Goal: Transaction & Acquisition: Purchase product/service

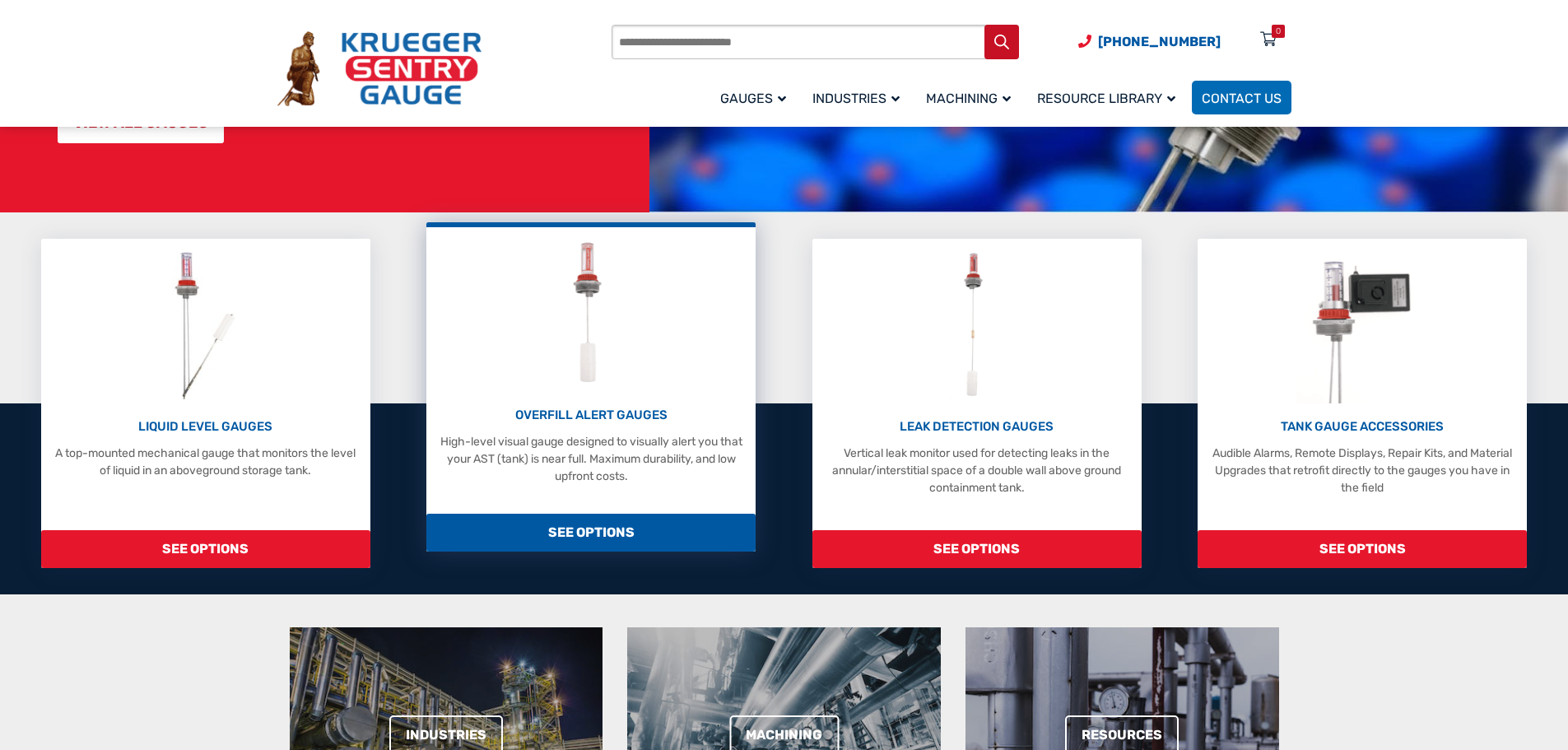
scroll to position [329, 0]
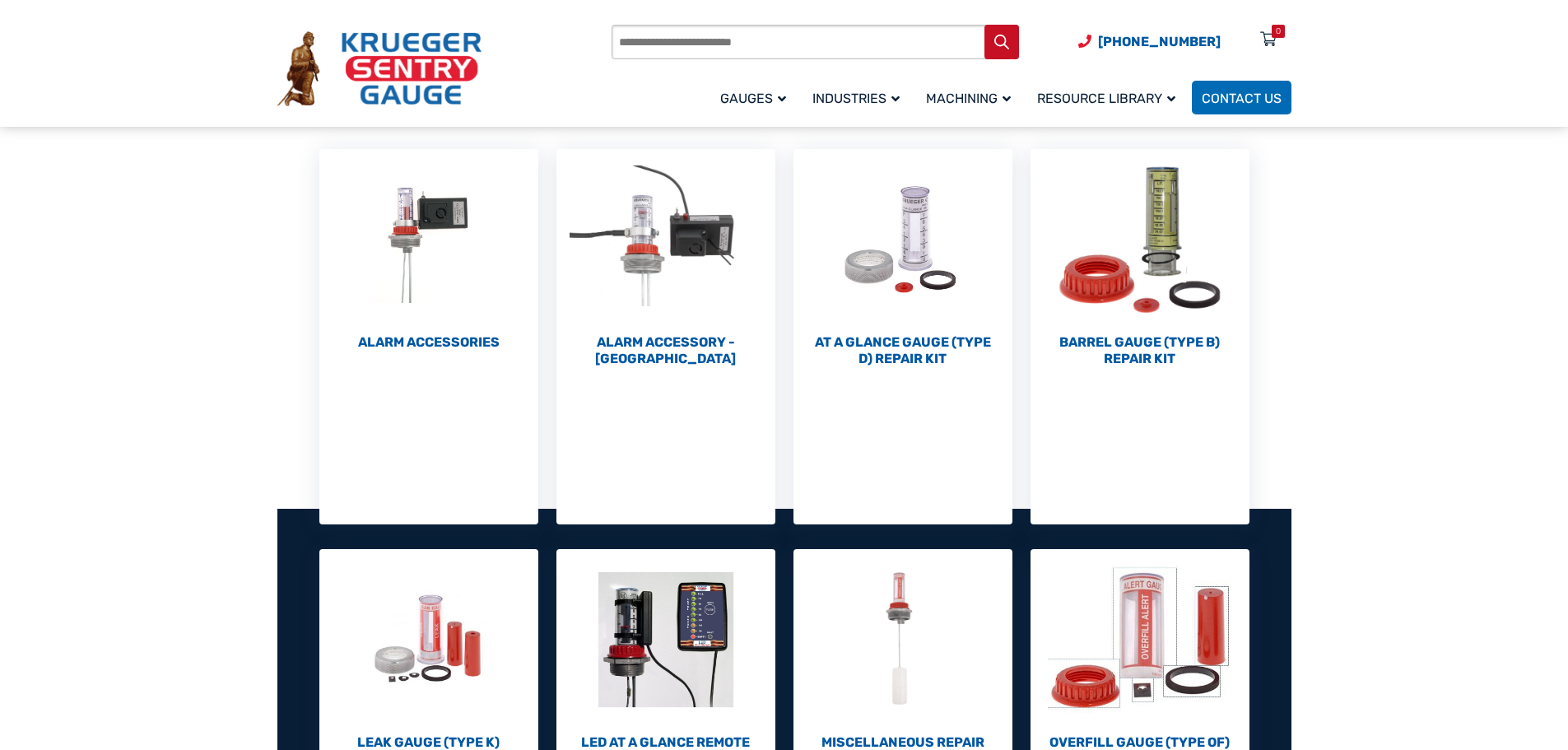
scroll to position [247, 0]
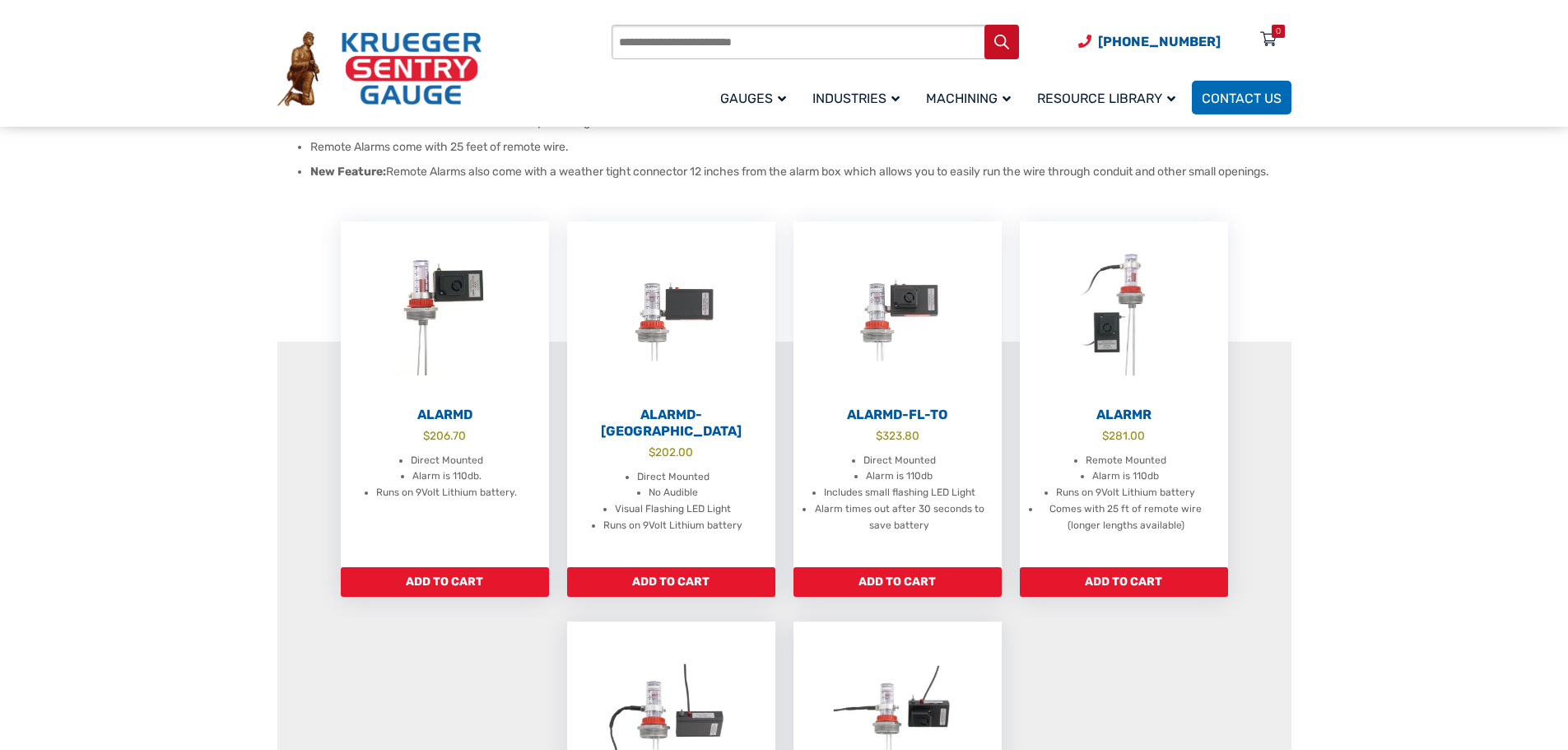
scroll to position [412, 0]
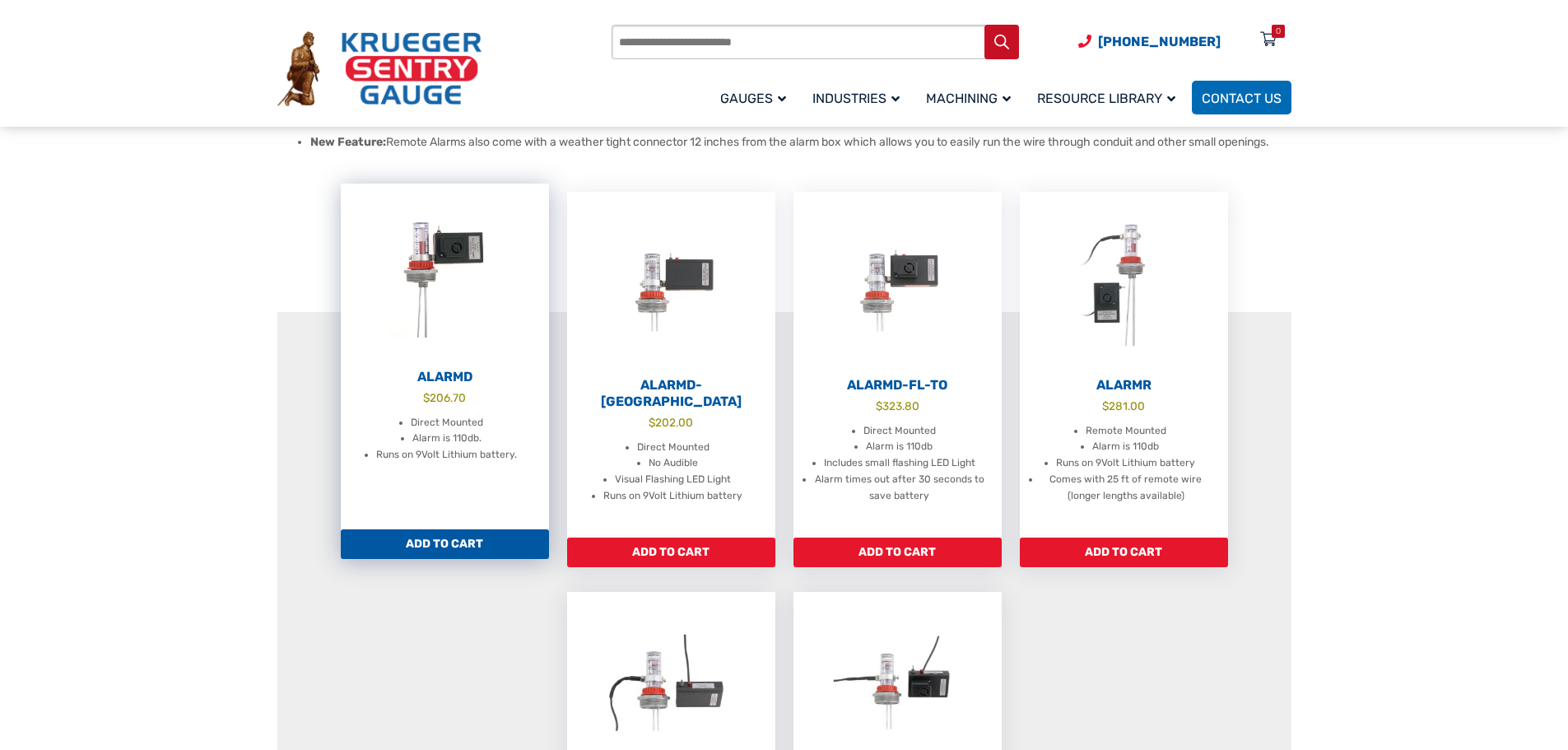
click at [437, 381] on h2 "AlarmD" at bounding box center [444, 376] width 209 height 16
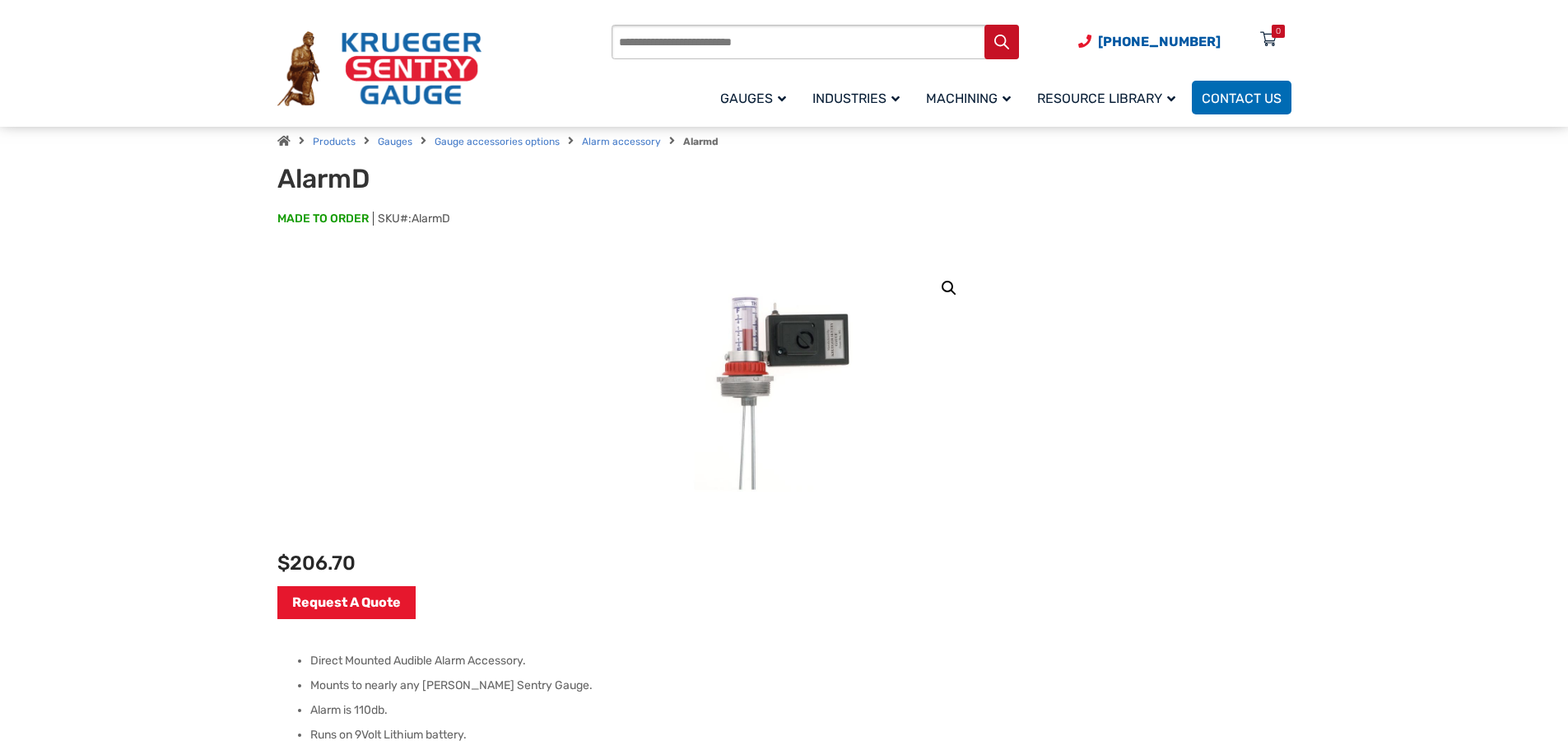
scroll to position [83, 0]
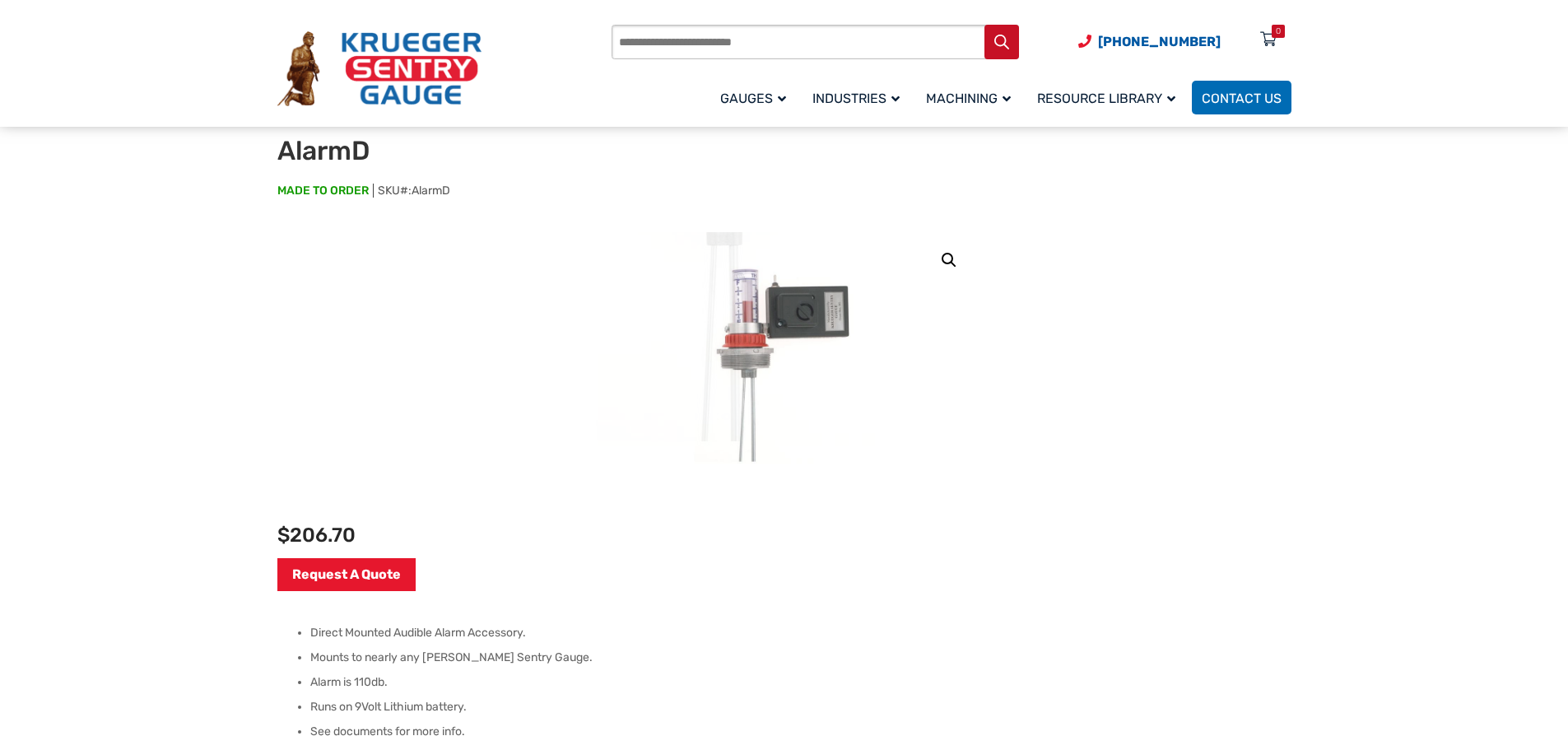
drag, startPoint x: 737, startPoint y: 486, endPoint x: 736, endPoint y: 515, distance: 29.0
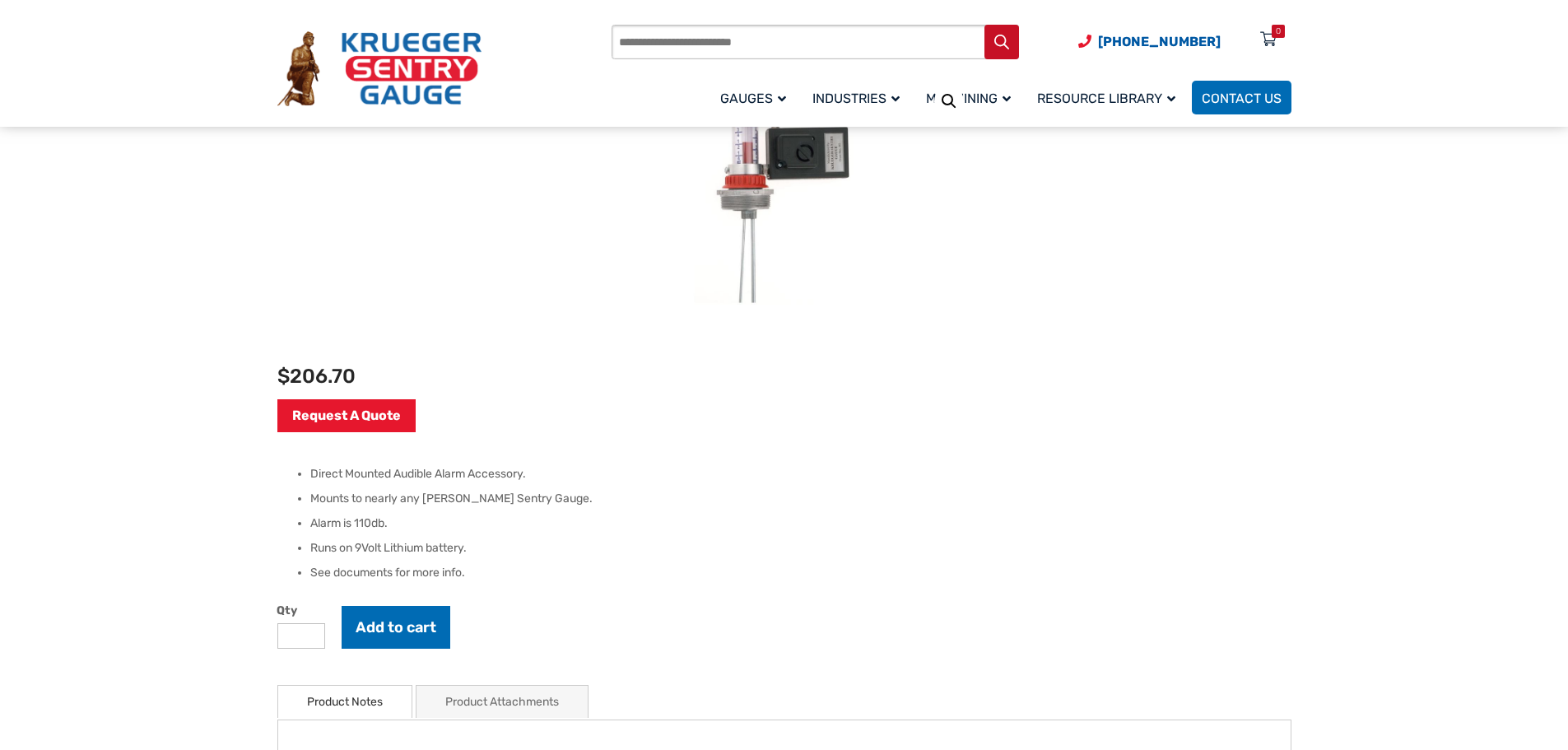
scroll to position [247, 0]
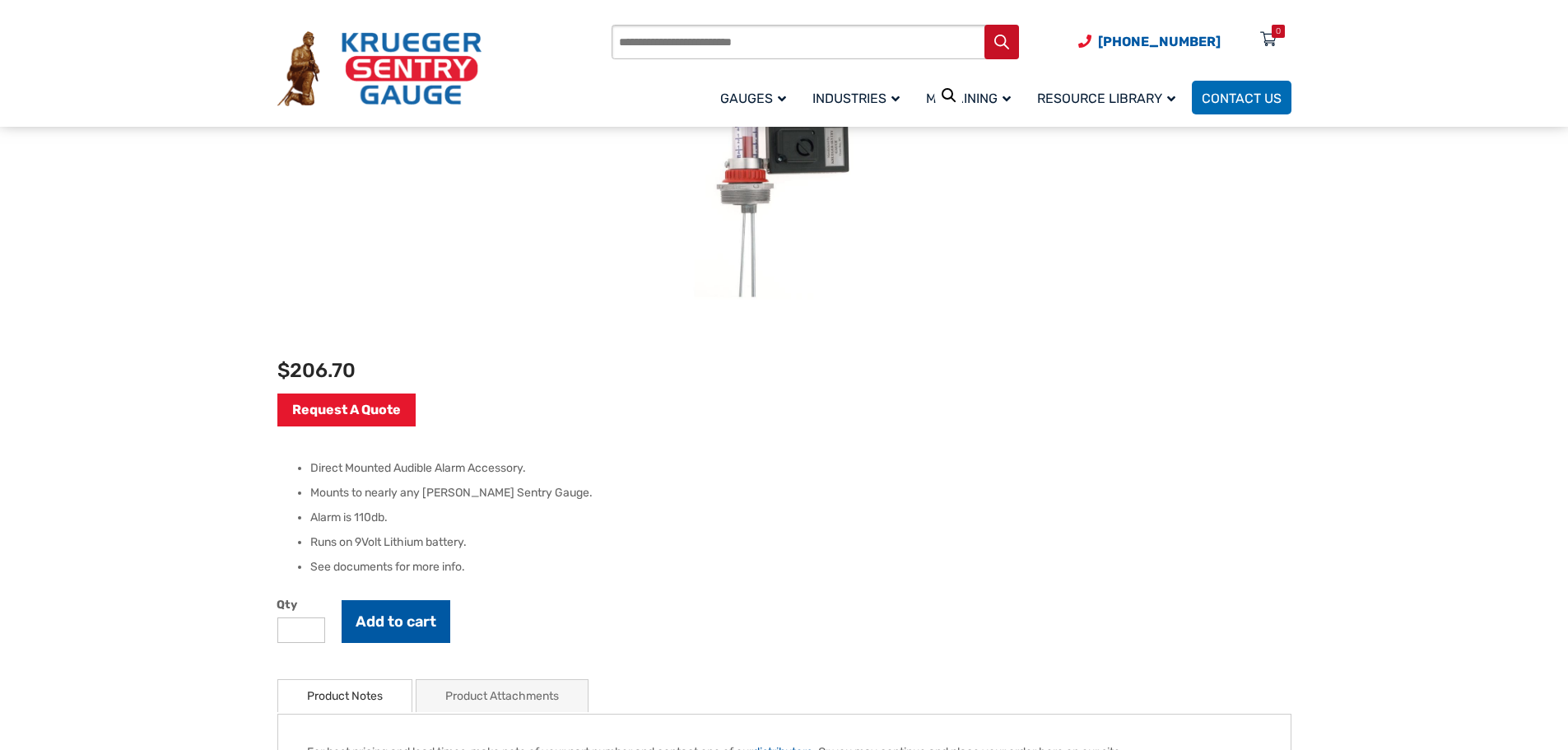
click at [389, 614] on button "Add to cart" at bounding box center [396, 621] width 109 height 43
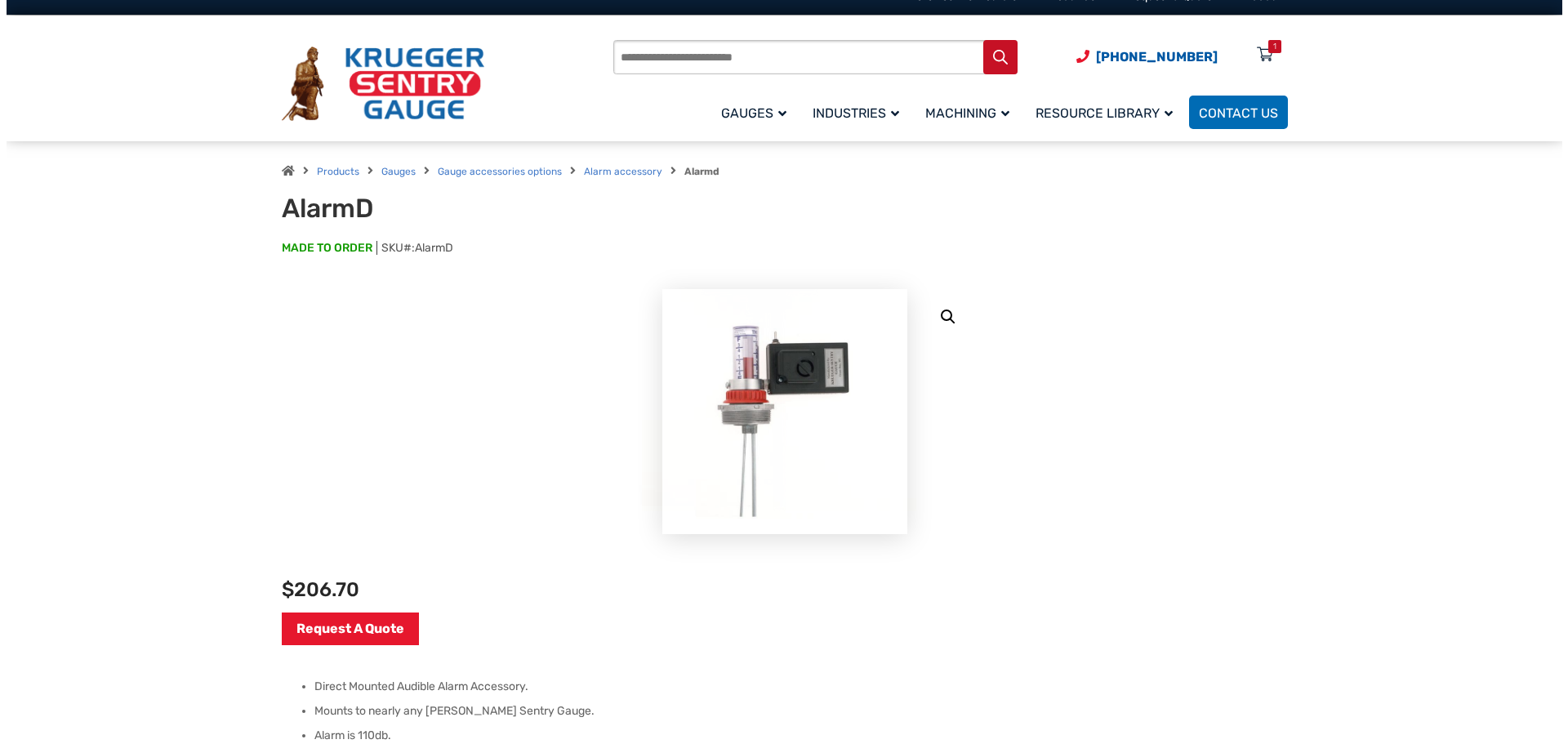
scroll to position [0, 0]
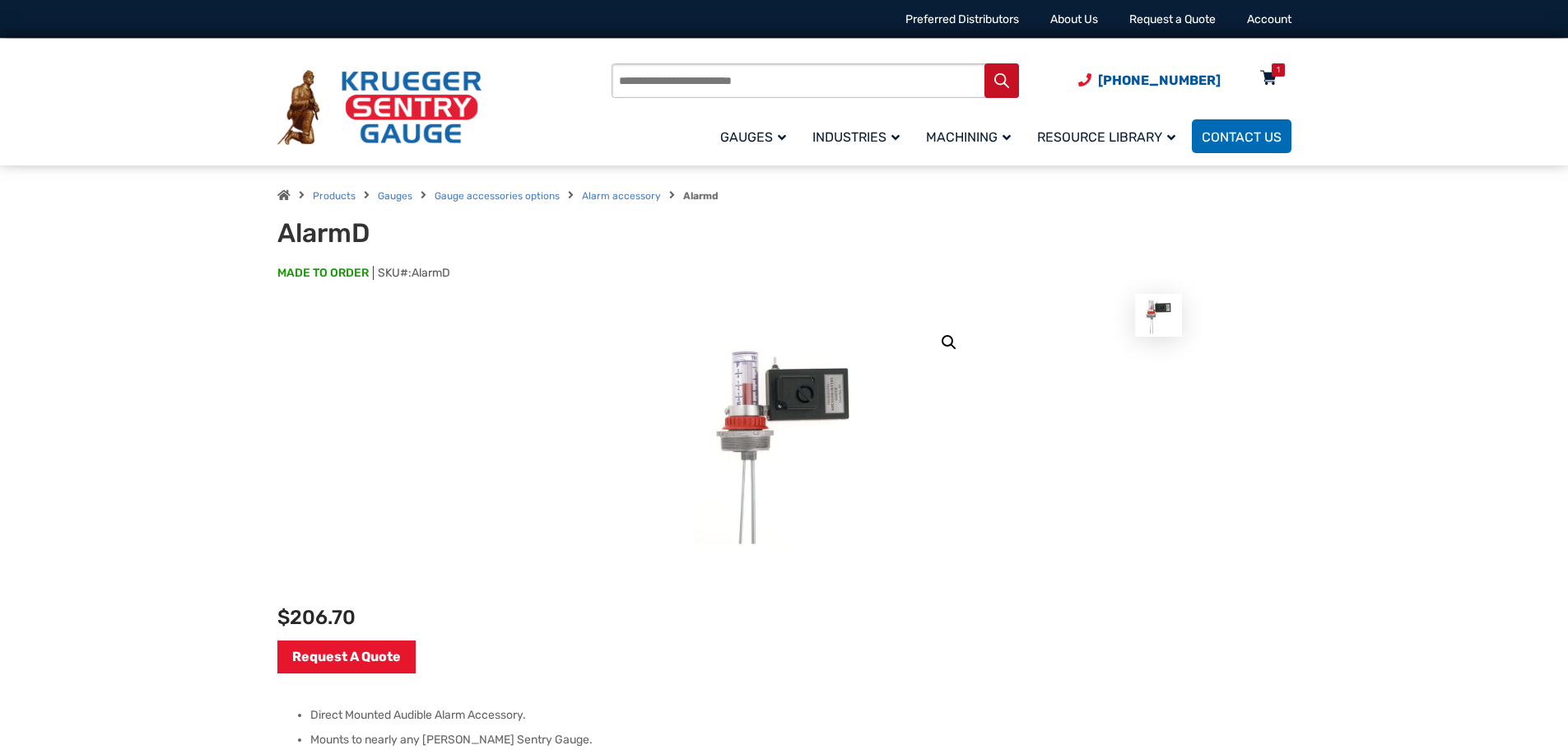
click at [1272, 77] on icon at bounding box center [1268, 78] width 16 height 26
click at [1275, 69] on div "1" at bounding box center [1278, 69] width 13 height 13
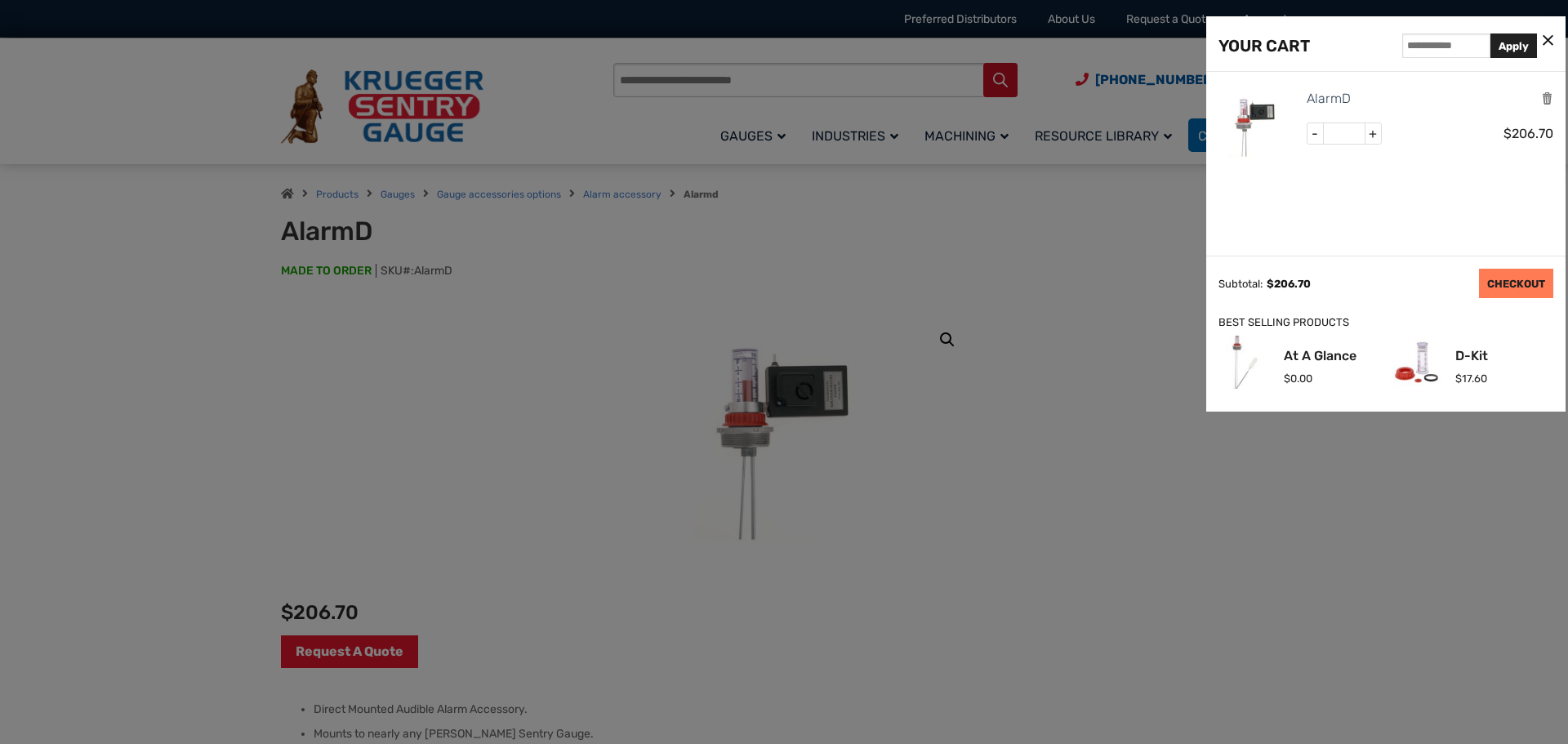
click at [1513, 275] on link "CHECKOUT" at bounding box center [1516, 283] width 74 height 30
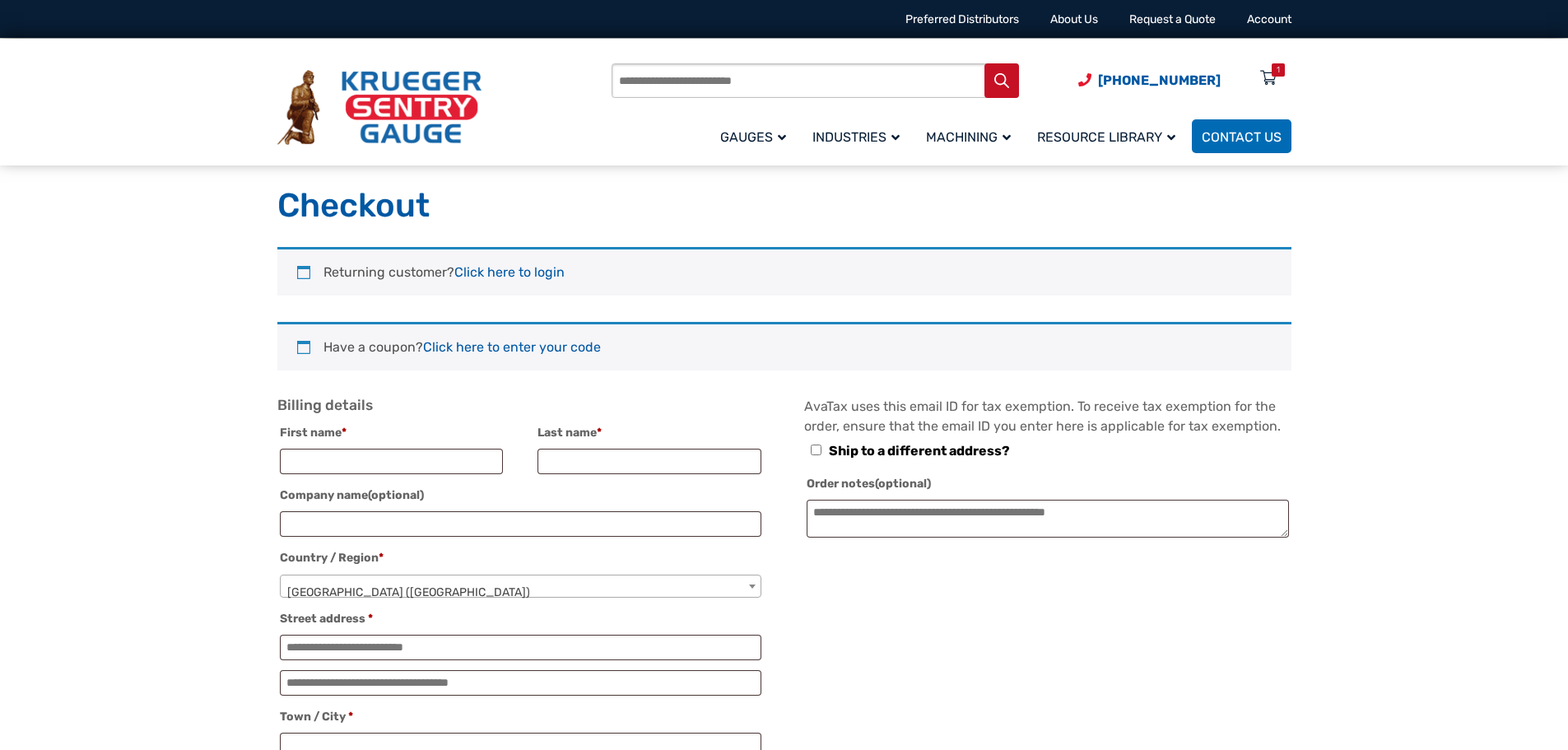
select select "**"
